Goal: Task Accomplishment & Management: Manage account settings

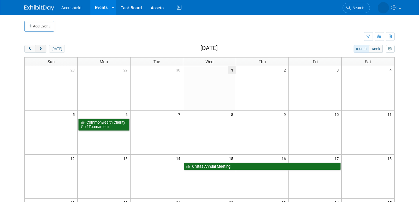
click at [43, 48] on button "next" at bounding box center [40, 49] width 11 height 8
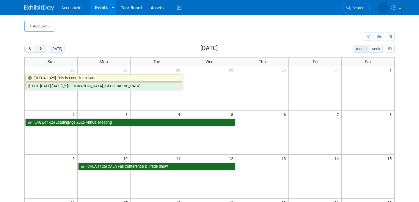
click at [43, 48] on button "next" at bounding box center [40, 49] width 11 height 8
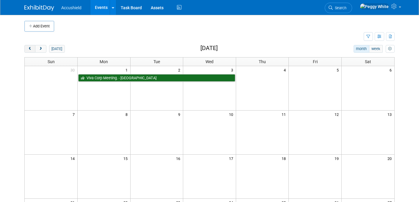
click at [28, 48] on span "prev" at bounding box center [30, 49] width 4 height 4
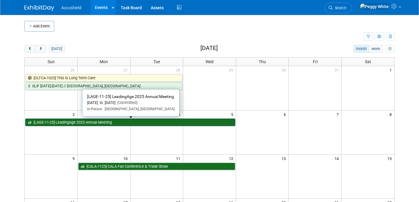
click at [75, 120] on link "[LAGE-11-25] LeadingAge 2025 Annual Meeting" at bounding box center [130, 122] width 210 height 8
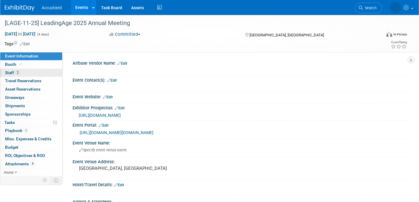
click at [11, 71] on span "Staff 2" at bounding box center [12, 72] width 15 height 5
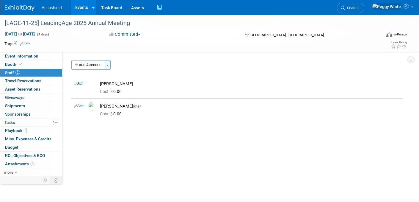
click at [110, 63] on button "Toggle Dropdown" at bounding box center [108, 65] width 6 height 10
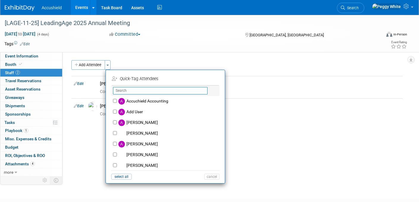
click at [125, 90] on input "text" at bounding box center [160, 90] width 95 height 7
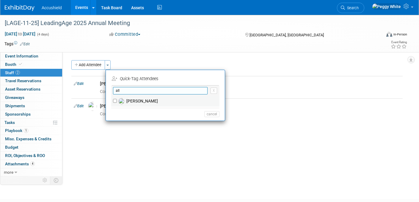
type input "all"
click at [130, 101] on label "Allen Barnes" at bounding box center [169, 101] width 105 height 11
click at [117, 101] on input "Allen Barnes" at bounding box center [115, 101] width 4 height 4
checkbox input "true"
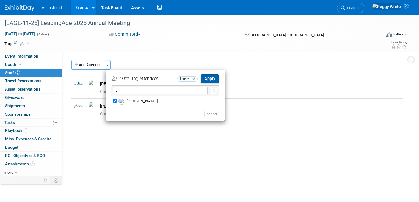
click at [214, 79] on button "Apply" at bounding box center [210, 78] width 18 height 9
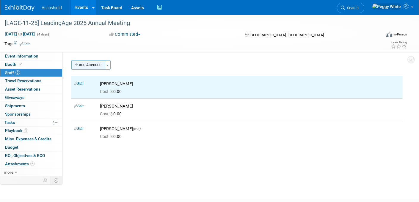
click at [90, 66] on button "Add Attendee" at bounding box center [88, 65] width 34 height 10
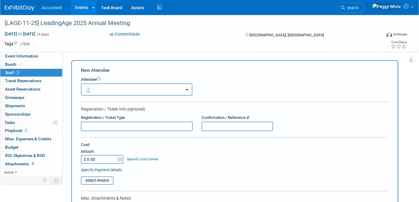
click at [89, 86] on img "button" at bounding box center [88, 89] width 7 height 7
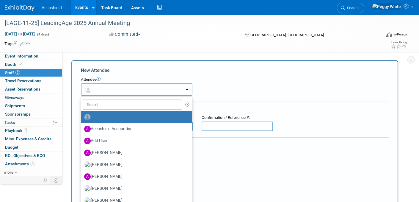
click at [89, 86] on img "button" at bounding box center [88, 89] width 7 height 7
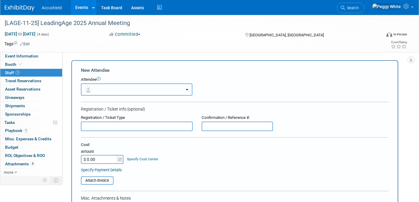
click at [96, 89] on button "button" at bounding box center [137, 89] width 112 height 12
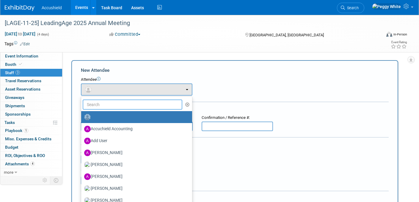
click at [111, 104] on input "text" at bounding box center [133, 104] width 100 height 10
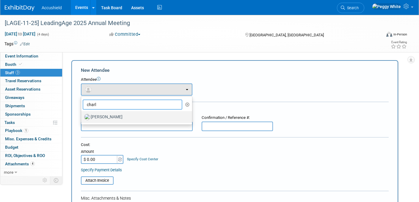
type input "charl"
click at [111, 115] on label "charles mann" at bounding box center [135, 117] width 102 height 10
click at [82, 115] on input "charles mann" at bounding box center [80, 116] width 4 height 4
select select "7980d9e9-6ad8-4b5f-b08d-3451a7a5c61d"
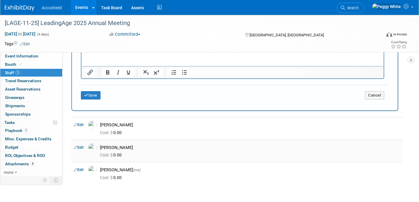
scroll to position [203, 0]
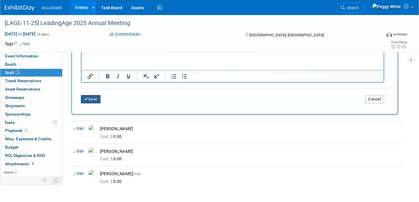
click at [85, 102] on button "Save" at bounding box center [91, 99] width 20 height 8
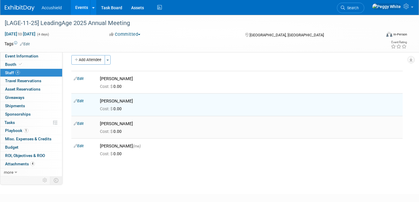
scroll to position [1, 0]
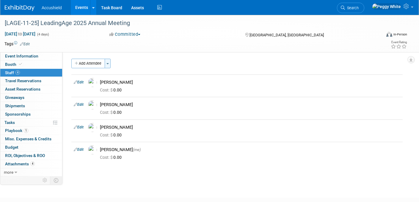
click at [108, 61] on button "Toggle Dropdown" at bounding box center [108, 64] width 6 height 10
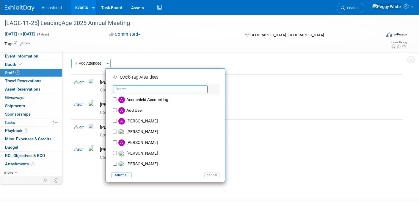
click at [125, 87] on input "text" at bounding box center [160, 88] width 95 height 7
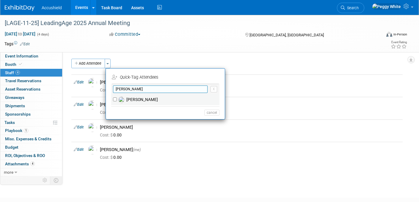
type input "josh"
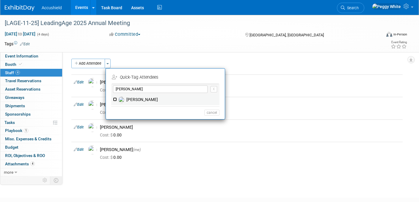
click at [115, 99] on input "Josh Harris" at bounding box center [115, 99] width 4 height 4
checkbox input "true"
click at [210, 78] on button "Apply" at bounding box center [210, 77] width 18 height 9
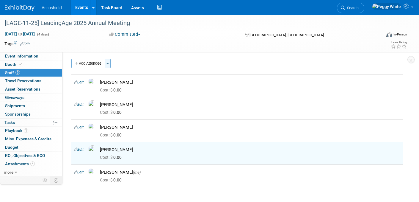
click at [110, 62] on button "Toggle Dropdown" at bounding box center [108, 64] width 6 height 10
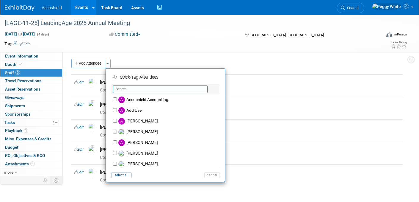
click at [123, 88] on input "text" at bounding box center [160, 88] width 95 height 7
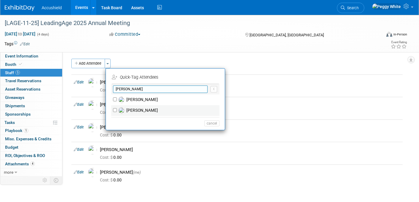
type input "sam"
click at [128, 111] on label "Sam Adams" at bounding box center [169, 110] width 105 height 11
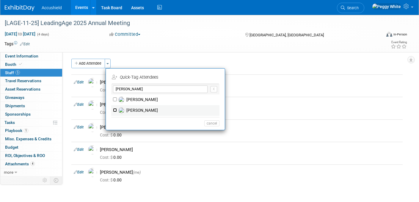
click at [117, 111] on input "Sam Adams" at bounding box center [115, 110] width 4 height 4
checkbox input "true"
click at [210, 75] on button "Apply" at bounding box center [210, 77] width 18 height 9
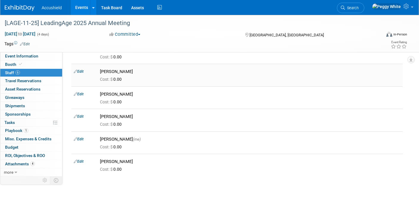
scroll to position [0, 0]
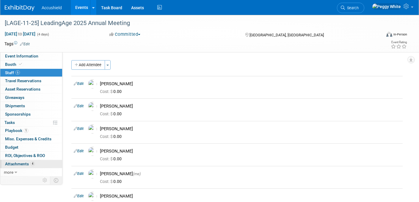
click at [22, 163] on span "Attachments 4" at bounding box center [20, 163] width 30 height 5
